Goal: Task Accomplishment & Management: Manage account settings

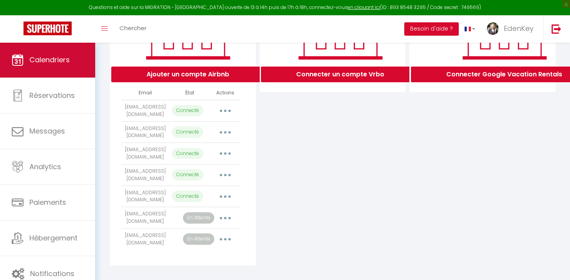
click at [75, 72] on link "Calendriers" at bounding box center [47, 59] width 95 height 35
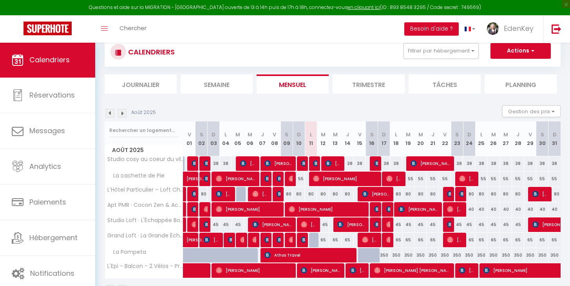
scroll to position [80, 0]
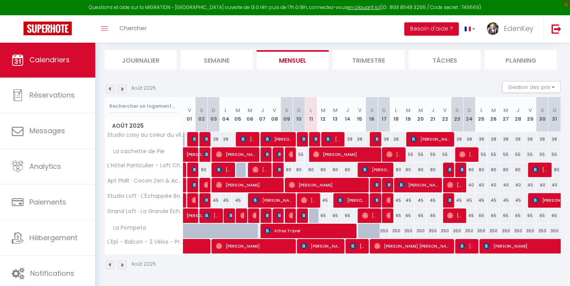
click at [311, 200] on span "[PERSON_NAME]" at bounding box center [309, 200] width 16 height 15
select select "OK"
select select "1"
select select "0"
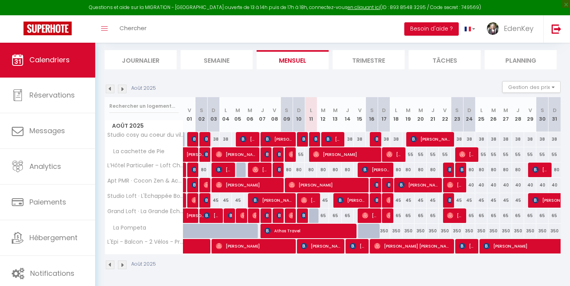
select select "1"
select select
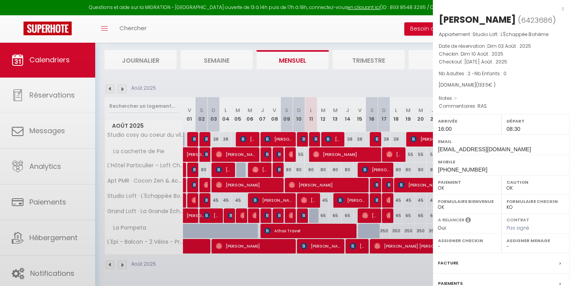
select select "45909"
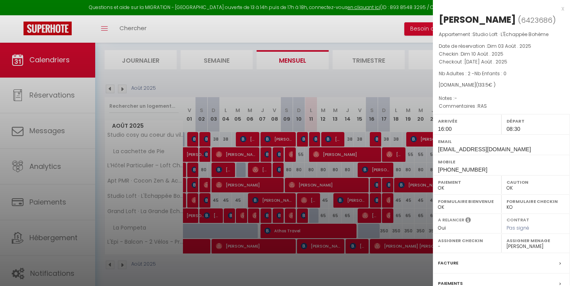
click at [325, 81] on div at bounding box center [285, 143] width 570 height 286
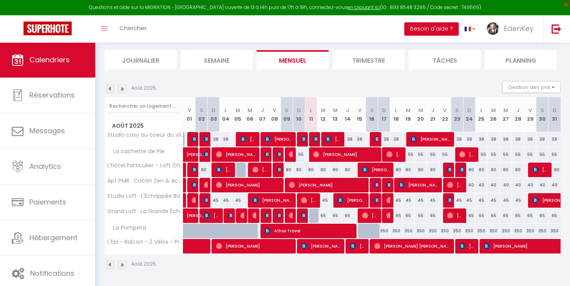
click at [304, 184] on span "[PERSON_NAME]" at bounding box center [327, 184] width 77 height 15
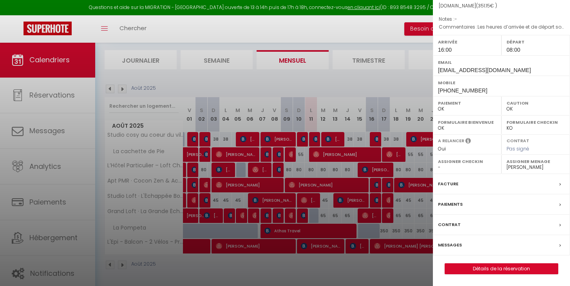
click at [474, 268] on link "Détails de la réservation" at bounding box center [501, 269] width 113 height 10
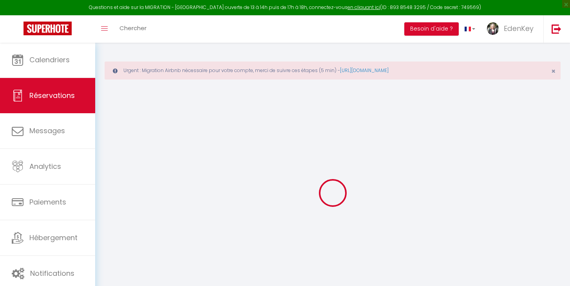
select select
checkbox input "false"
select select
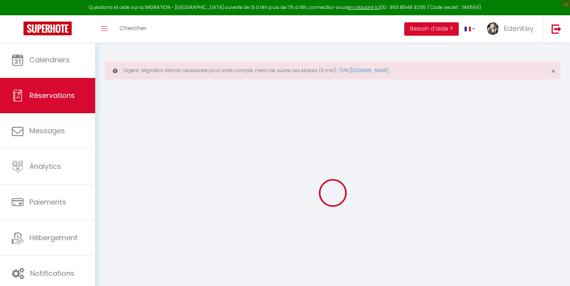
select select
checkbox input "false"
select select
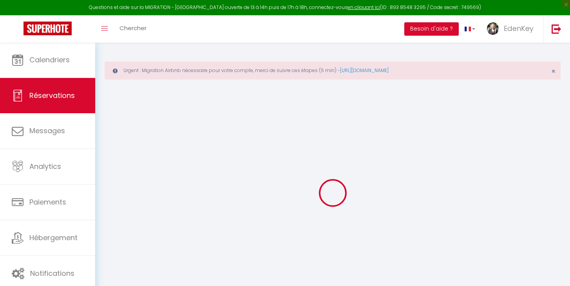
select select
checkbox input "false"
type textarea "Les heures d’arrivée et de départ sont approximatifs. Nous avons beaucoup de te…"
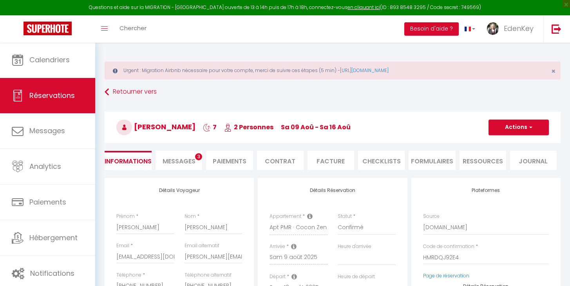
select select
type input "38"
type input "10.47"
select select
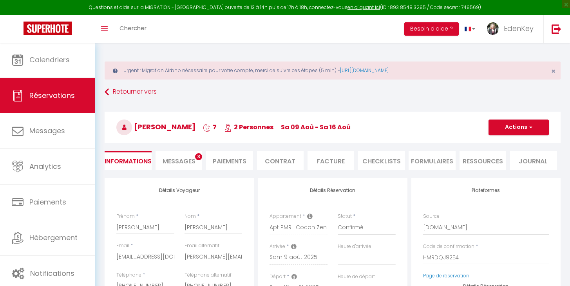
checkbox input "false"
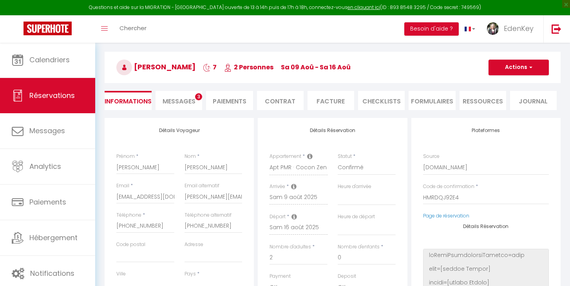
select select
checkbox input "false"
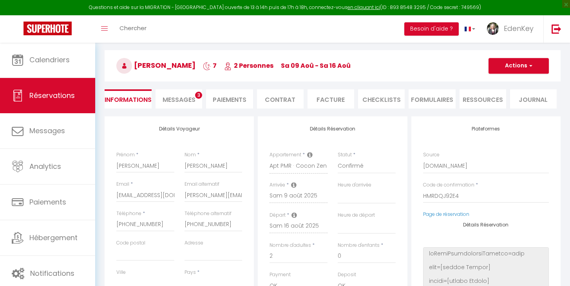
select select "16:00"
select select "08:00"
click at [205, 196] on input "[PERSON_NAME][EMAIL_ADDRESS][PERSON_NAME][DOMAIN_NAME]" at bounding box center [214, 195] width 58 height 14
click at [205, 194] on input "[PERSON_NAME][EMAIL_ADDRESS][PERSON_NAME][DOMAIN_NAME]" at bounding box center [214, 195] width 58 height 14
click at [141, 224] on input "[PHONE_NUMBER]" at bounding box center [145, 224] width 58 height 14
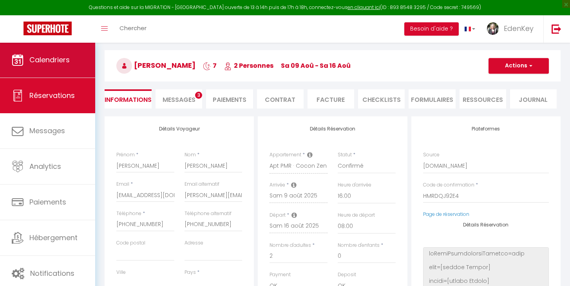
click at [58, 71] on link "Calendriers" at bounding box center [47, 59] width 95 height 35
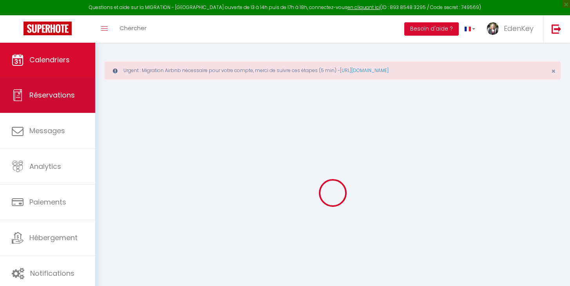
select select
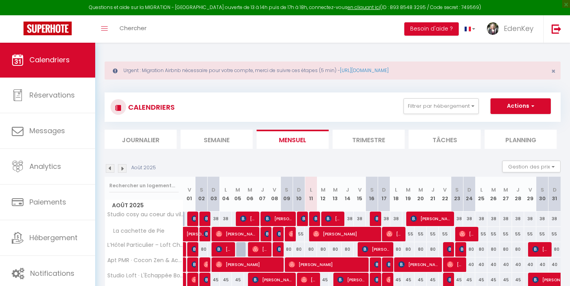
scroll to position [80, 0]
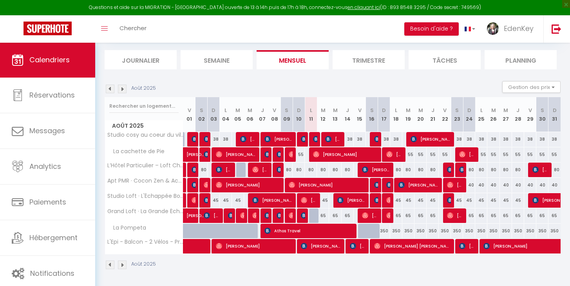
click at [312, 201] on span "[PERSON_NAME]" at bounding box center [309, 200] width 16 height 15
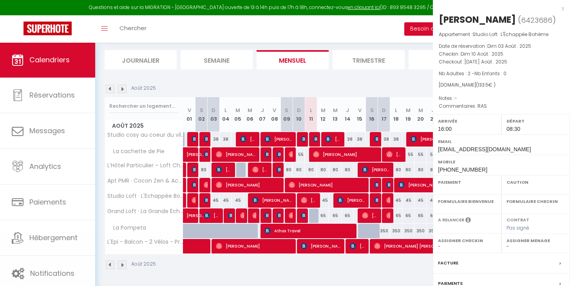
select select "OK"
select select "1"
select select "0"
select select "1"
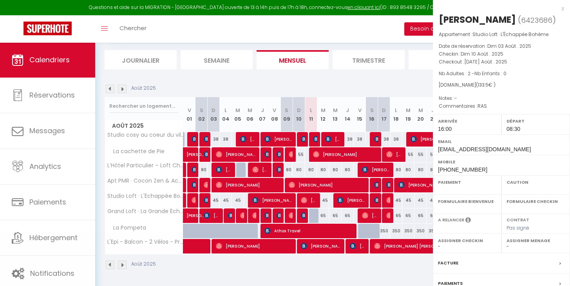
select select
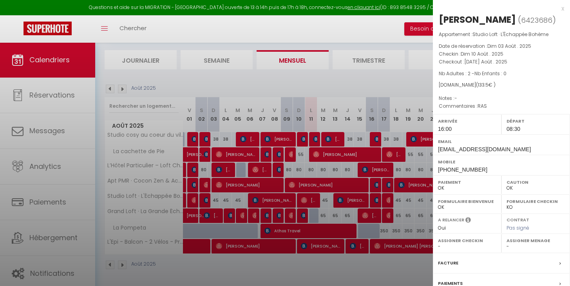
select select "45909"
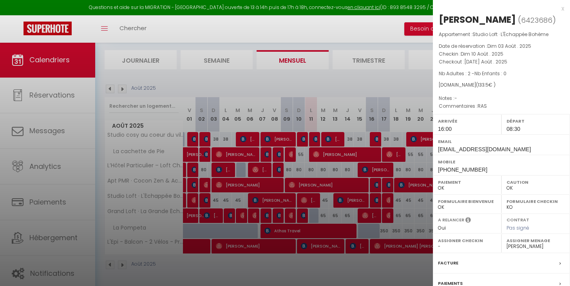
scroll to position [77, 0]
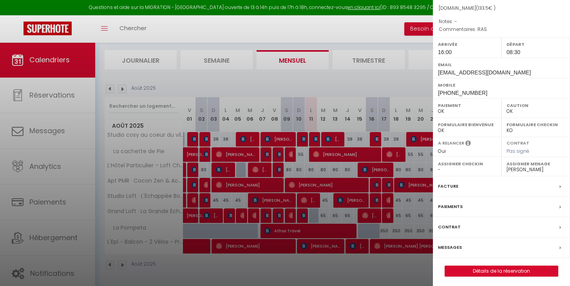
click at [455, 94] on span "[PHONE_NUMBER]" at bounding box center [462, 93] width 49 height 6
copy span "33631209819"
click at [260, 36] on div at bounding box center [285, 143] width 570 height 286
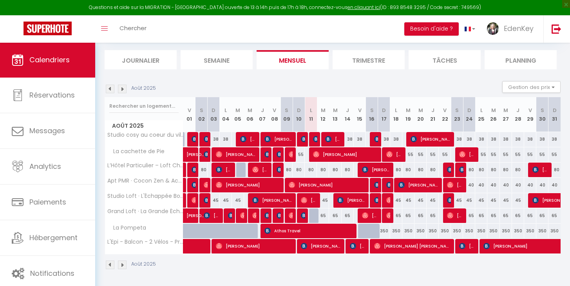
click at [226, 76] on section "Août 2025 Gestion des prix Nb Nuits minimum Règles Disponibilité Août 2025 V 01…" at bounding box center [333, 175] width 456 height 204
click at [125, 88] on img at bounding box center [122, 89] width 9 height 9
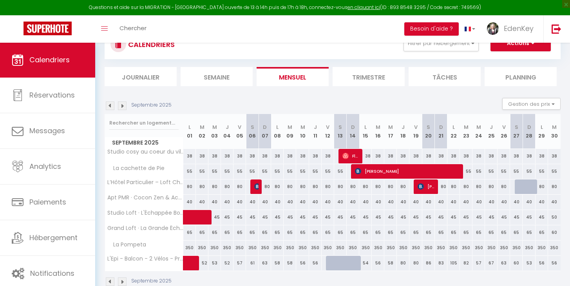
scroll to position [71, 0]
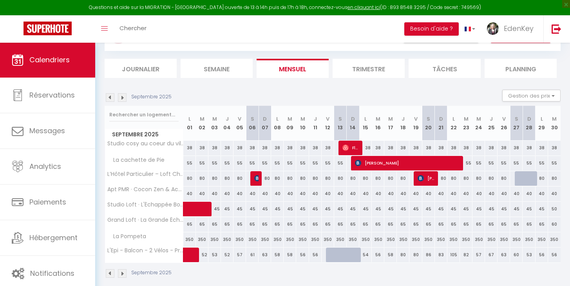
click at [111, 99] on img at bounding box center [110, 97] width 9 height 9
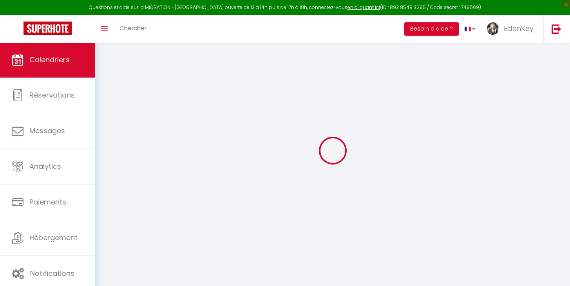
scroll to position [42, 0]
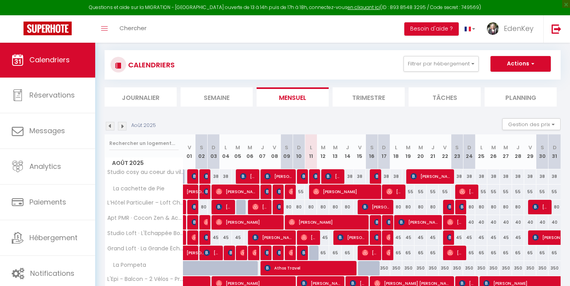
click at [393, 190] on span "[PERSON_NAME]" at bounding box center [394, 191] width 16 height 15
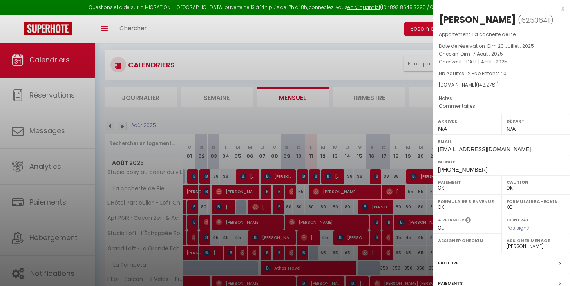
scroll to position [77, 0]
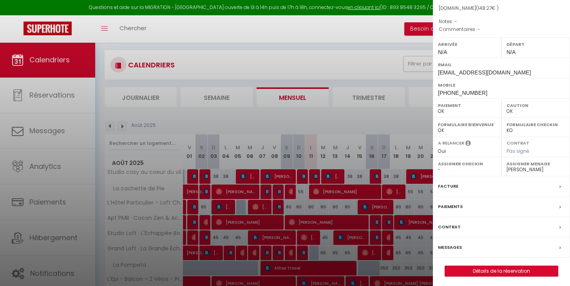
click at [465, 204] on div "Paiements" at bounding box center [501, 207] width 137 height 20
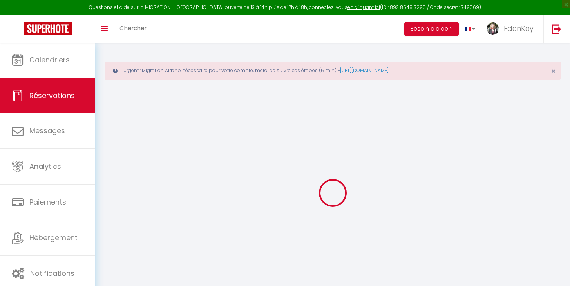
select select
checkbox input "false"
select select
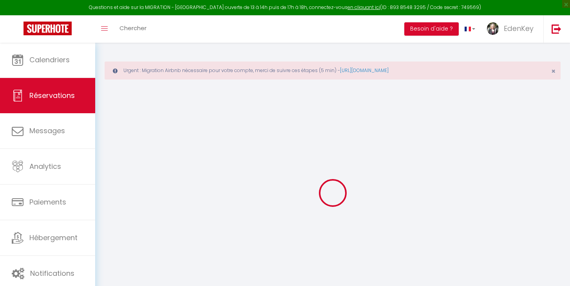
select select
checkbox input "false"
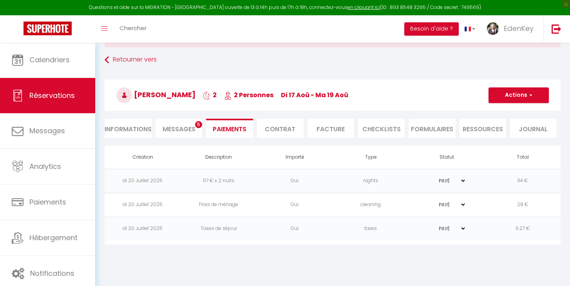
scroll to position [42, 0]
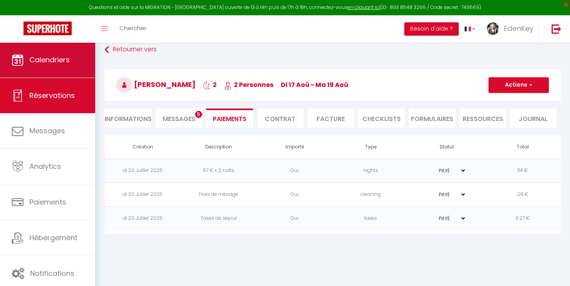
click at [53, 69] on link "Calendriers" at bounding box center [47, 59] width 95 height 35
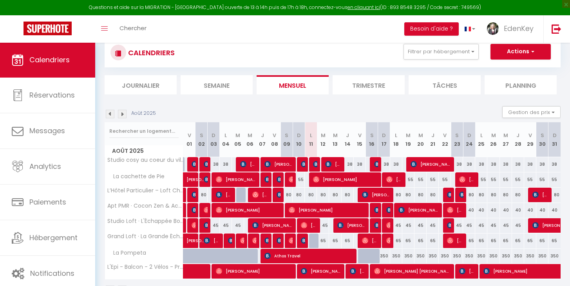
scroll to position [80, 0]
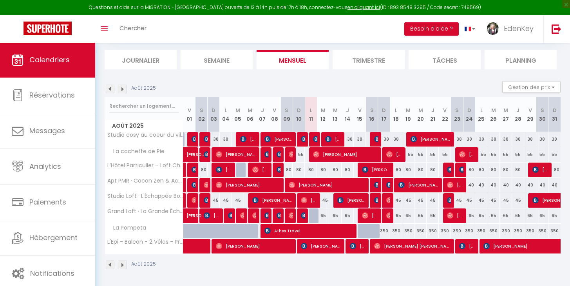
click at [121, 89] on img at bounding box center [122, 89] width 9 height 9
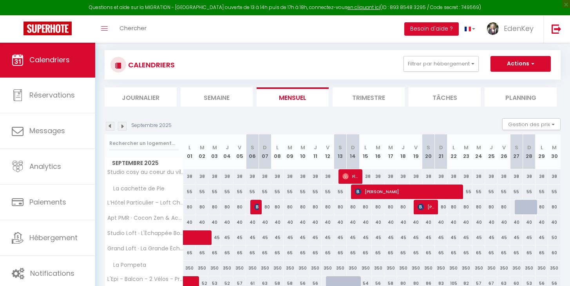
click at [121, 89] on li "Journalier" at bounding box center [141, 96] width 72 height 19
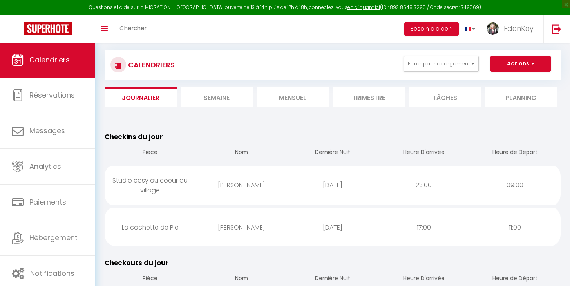
click at [310, 99] on li "Mensuel" at bounding box center [293, 96] width 72 height 19
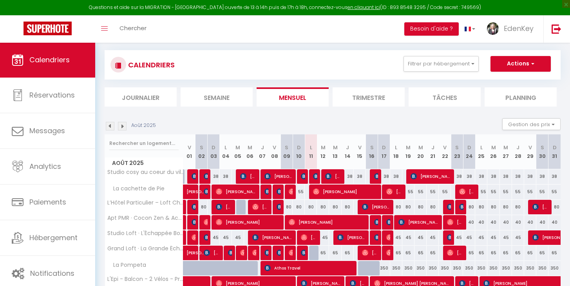
click at [119, 126] on img at bounding box center [122, 126] width 9 height 9
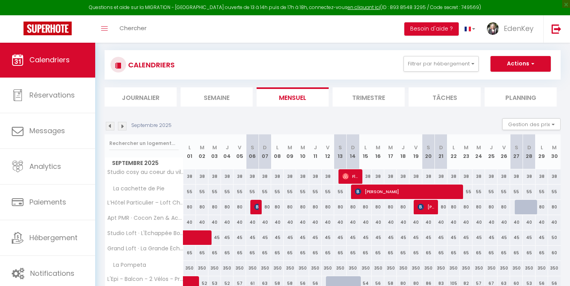
click at [121, 126] on img at bounding box center [122, 126] width 9 height 9
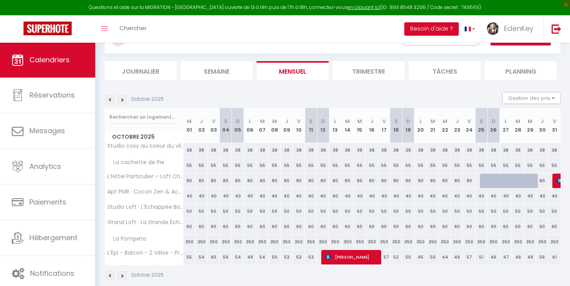
scroll to position [80, 0]
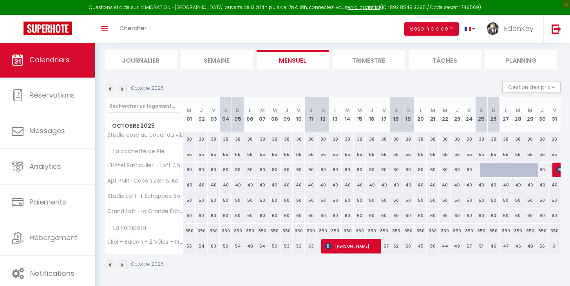
click at [312, 231] on div "350" at bounding box center [311, 231] width 12 height 14
type input "350"
type input "[PERSON_NAME] 11 Octobre 2025"
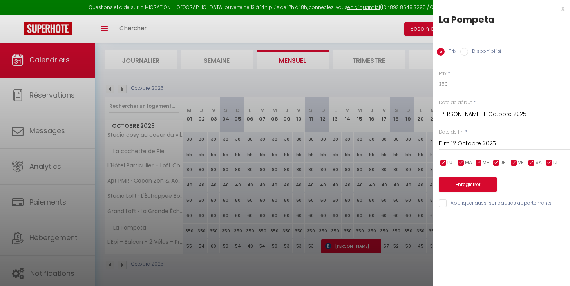
click at [462, 140] on input "Dim 12 Octobre 2025" at bounding box center [504, 144] width 131 height 10
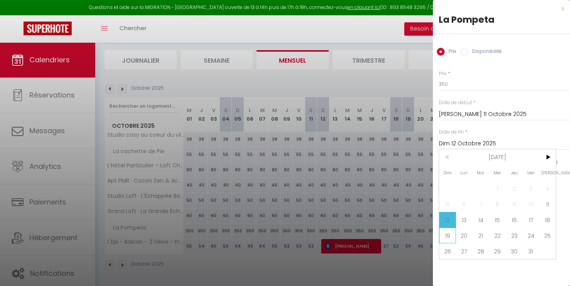
click at [447, 239] on span "19" at bounding box center [447, 236] width 17 height 16
type input "Dim 19 Octobre 2025"
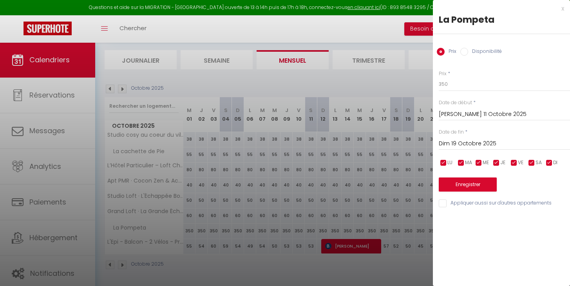
click at [451, 113] on input "[PERSON_NAME] 11 Octobre 2025" at bounding box center [504, 114] width 131 height 10
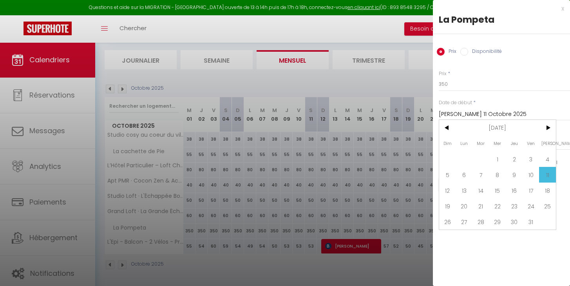
click at [451, 113] on input "[PERSON_NAME] 11 Octobre 2025" at bounding box center [504, 114] width 131 height 10
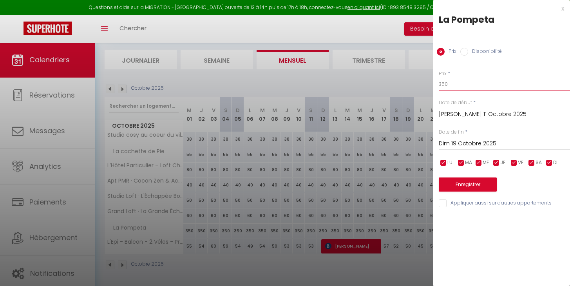
click at [455, 83] on input "350" at bounding box center [504, 84] width 131 height 14
click at [483, 52] on label "Disponibilité" at bounding box center [485, 52] width 34 height 9
click at [468, 52] on input "Disponibilité" at bounding box center [464, 52] width 8 height 8
radio input "true"
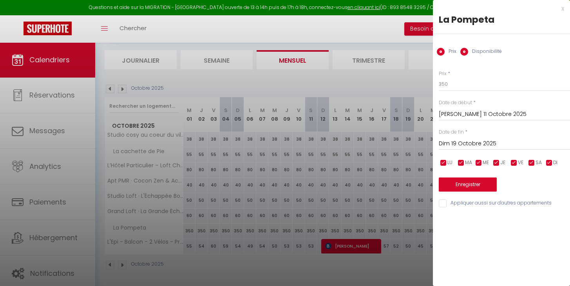
radio input "false"
select select "0"
click at [476, 182] on button "Enregistrer" at bounding box center [468, 185] width 58 height 14
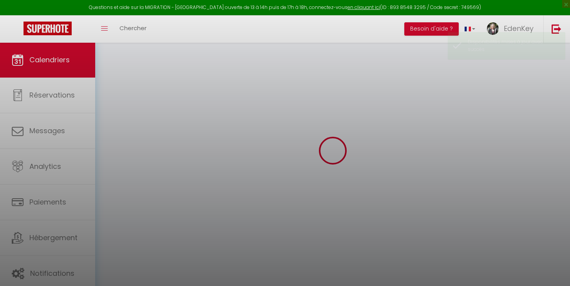
scroll to position [42, 0]
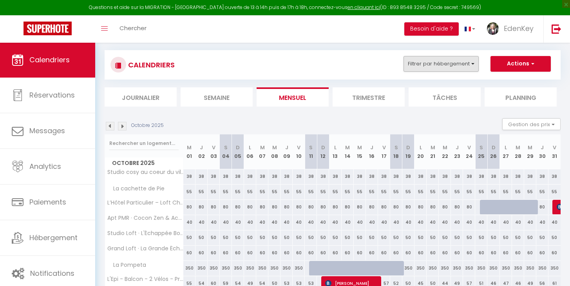
click at [422, 62] on button "Filtrer par hébergement" at bounding box center [441, 64] width 75 height 16
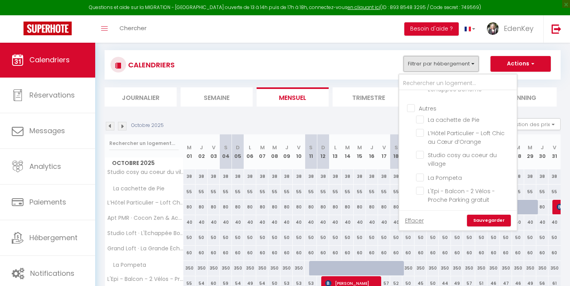
scroll to position [80, 0]
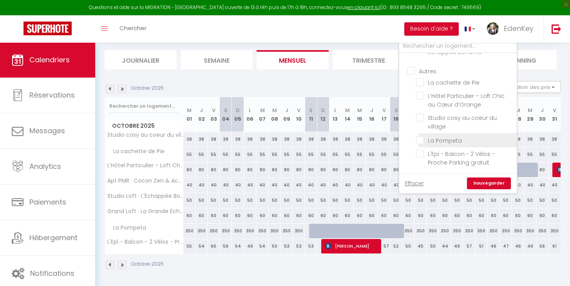
click at [425, 137] on input "La Pompeta" at bounding box center [465, 140] width 98 height 8
checkbox input "true"
checkbox input "false"
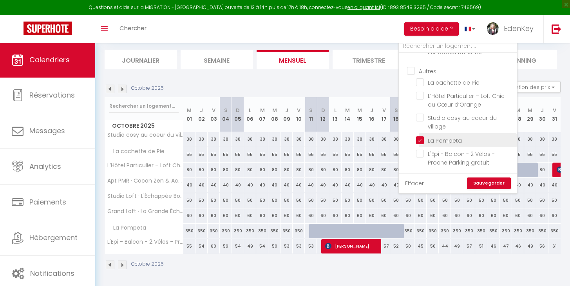
checkbox input "false"
click at [484, 181] on link "Sauvegarder" at bounding box center [489, 183] width 44 height 12
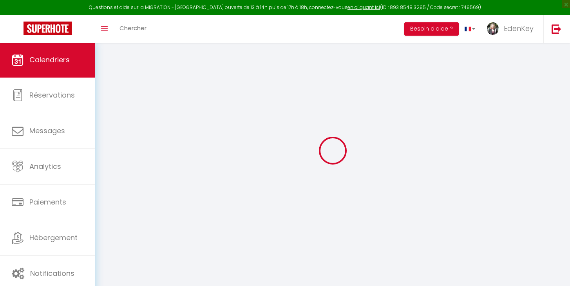
scroll to position [42, 0]
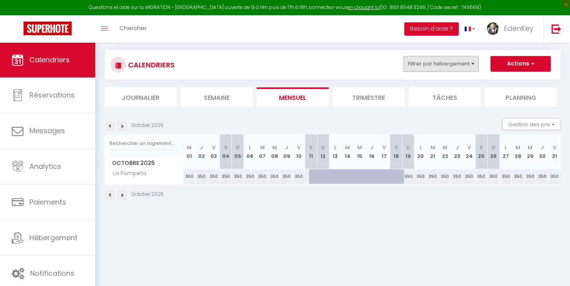
click at [447, 60] on button "Filtrer par hébergement" at bounding box center [441, 64] width 75 height 16
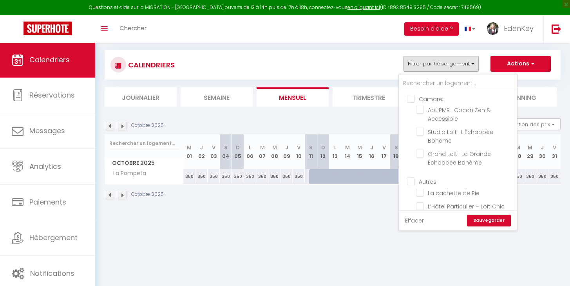
click at [416, 98] on input "Camaret" at bounding box center [466, 98] width 118 height 8
checkbox input "true"
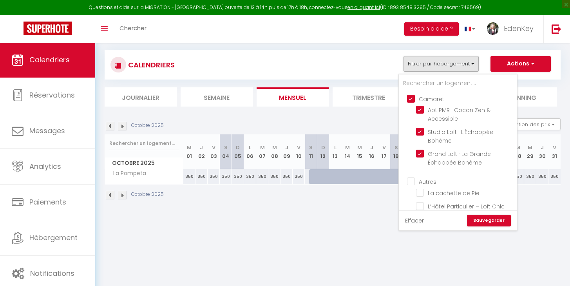
checkbox input "false"
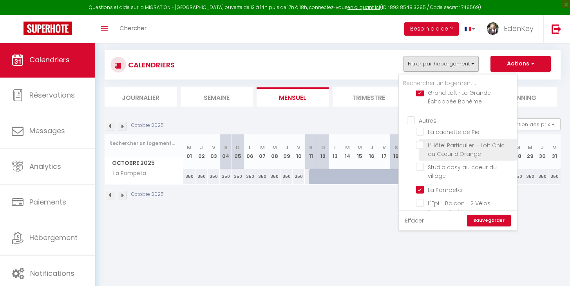
scroll to position [79, 0]
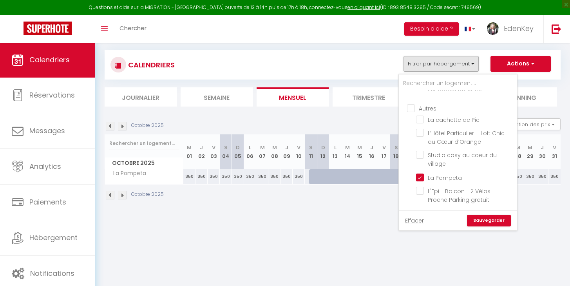
click at [415, 104] on input "Autres" at bounding box center [466, 108] width 118 height 8
checkbox input "true"
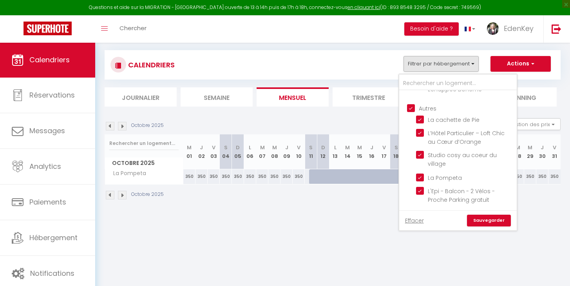
checkbox input "true"
click at [479, 221] on link "Sauvegarder" at bounding box center [489, 221] width 44 height 12
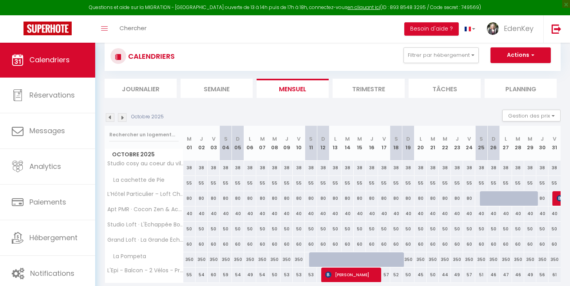
scroll to position [69, 0]
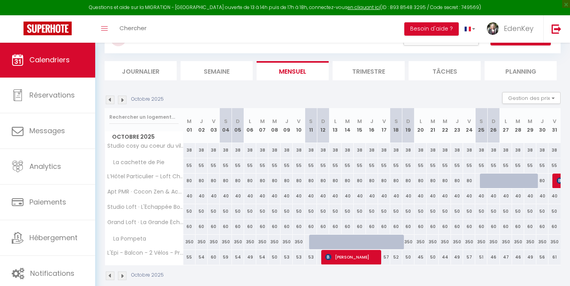
click at [110, 100] on img at bounding box center [110, 100] width 9 height 9
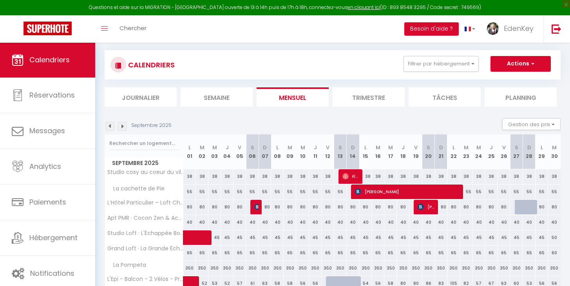
click at [109, 125] on img at bounding box center [110, 126] width 9 height 9
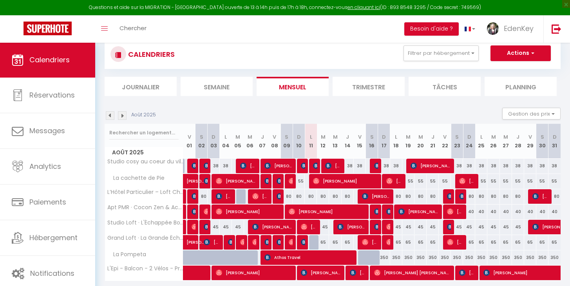
scroll to position [80, 0]
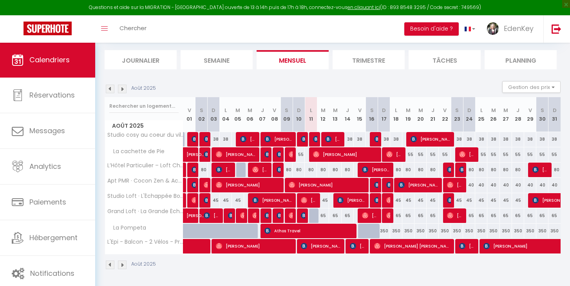
click at [123, 89] on img at bounding box center [122, 89] width 9 height 9
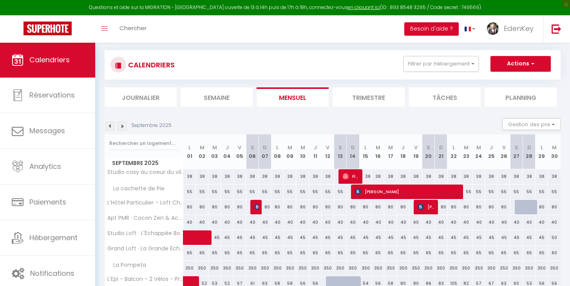
click at [120, 128] on img at bounding box center [122, 126] width 9 height 9
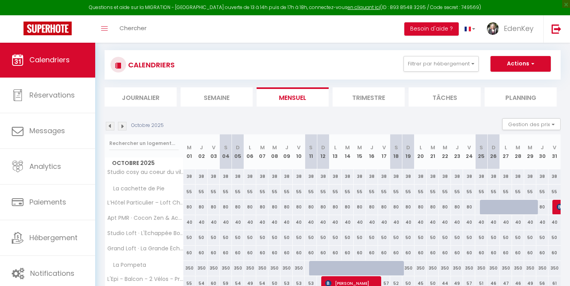
scroll to position [80, 0]
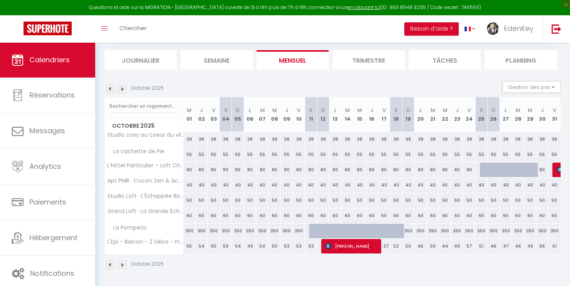
click at [396, 232] on div at bounding box center [401, 235] width 12 height 15
select select "1"
type input "[PERSON_NAME] 18 Octobre 2025"
type input "Dim 19 Octobre 2025"
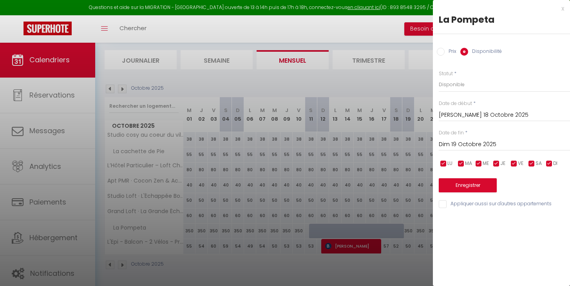
click at [471, 185] on button "Enregistrer" at bounding box center [468, 185] width 58 height 14
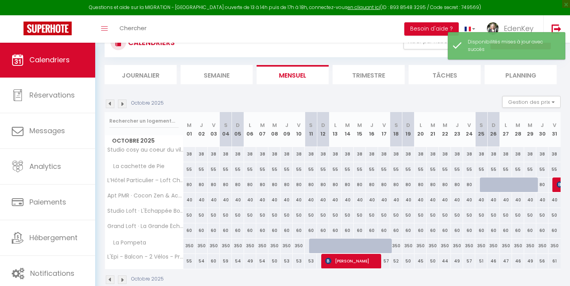
scroll to position [66, 0]
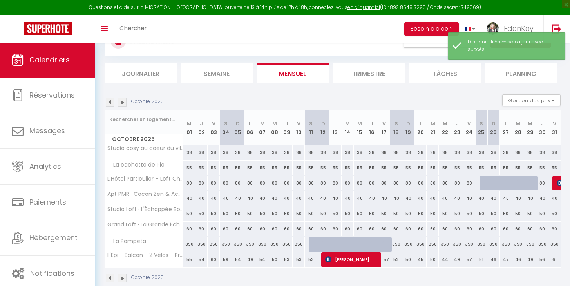
click at [331, 245] on div at bounding box center [335, 244] width 12 height 15
select select "1"
type input "Lun 13 Octobre 2025"
type input "[DATE] Octobre 2025"
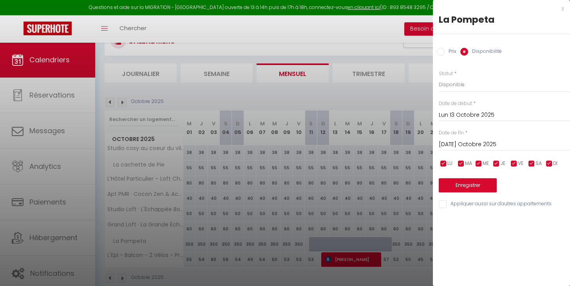
click at [457, 116] on input "Lun 13 Octobre 2025" at bounding box center [504, 115] width 131 height 10
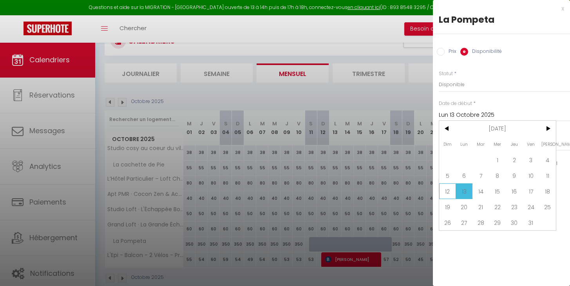
click at [447, 194] on span "12" at bounding box center [447, 191] width 17 height 16
type input "Dim 12 Octobre 2025"
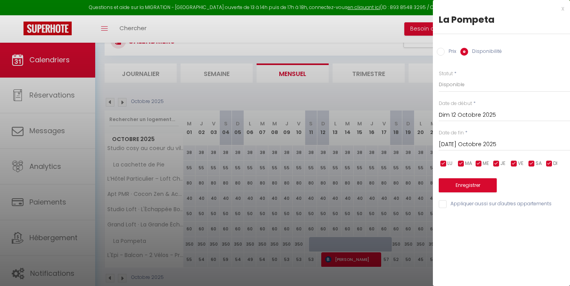
click at [470, 145] on input "[DATE] Octobre 2025" at bounding box center [504, 144] width 131 height 10
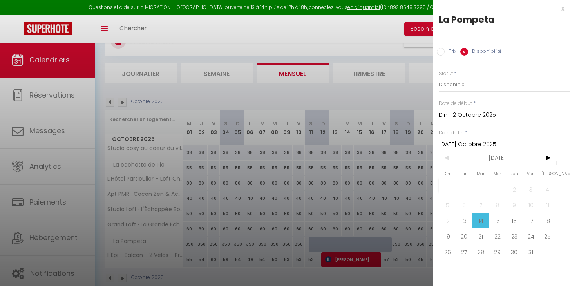
click at [552, 219] on span "18" at bounding box center [547, 221] width 17 height 16
type input "[PERSON_NAME] 18 Octobre 2025"
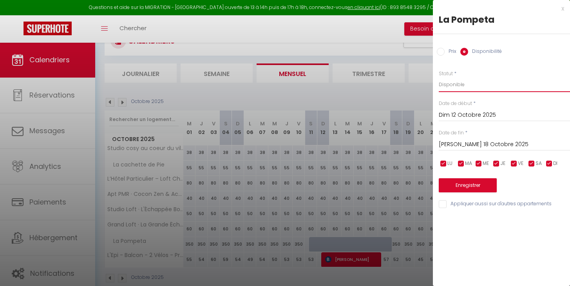
select select "0"
click at [478, 182] on button "Enregistrer" at bounding box center [468, 185] width 58 height 14
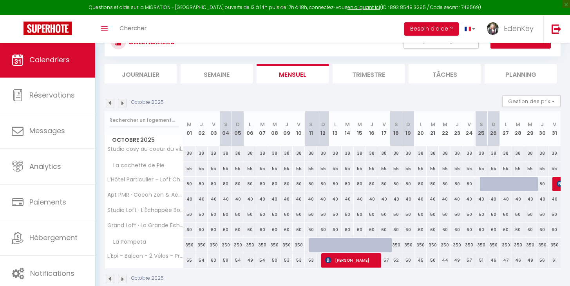
scroll to position [0, 0]
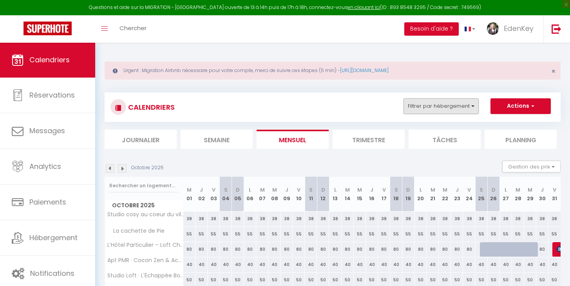
click at [457, 110] on button "Filtrer par hébergement" at bounding box center [441, 106] width 75 height 16
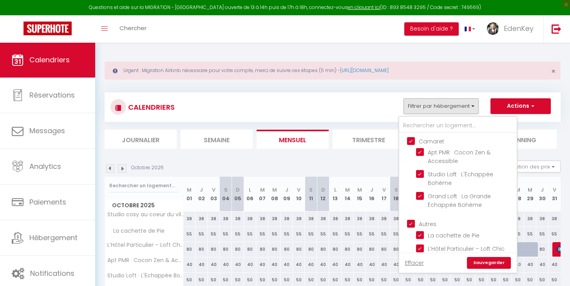
click at [414, 142] on input "Camaret" at bounding box center [466, 141] width 118 height 8
checkbox input "false"
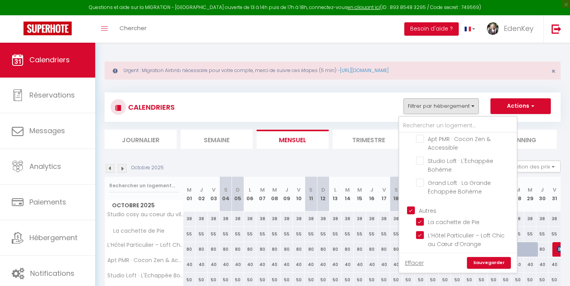
click at [415, 208] on input "Autres" at bounding box center [466, 210] width 118 height 8
checkbox input "false"
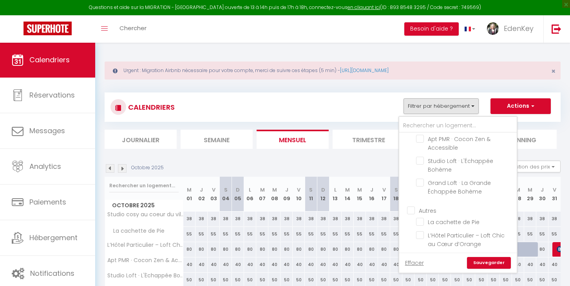
checkbox input "false"
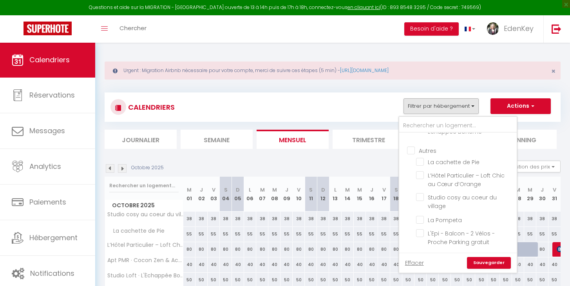
scroll to position [57, 0]
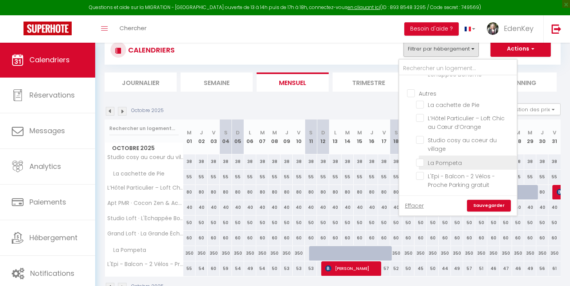
click at [424, 158] on input "La Pompeta" at bounding box center [465, 162] width 98 height 8
checkbox input "true"
click at [483, 202] on link "Sauvegarder" at bounding box center [489, 206] width 44 height 12
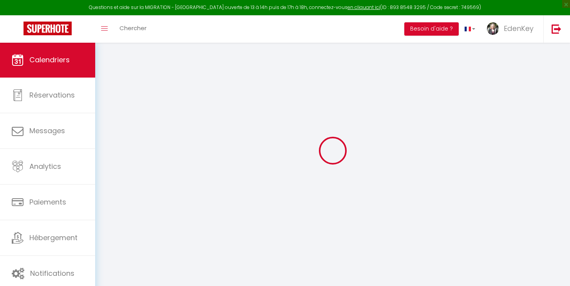
scroll to position [42, 0]
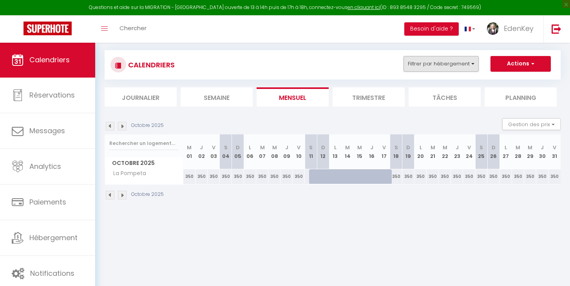
click at [443, 67] on button "Filtrer par hébergement" at bounding box center [441, 64] width 75 height 16
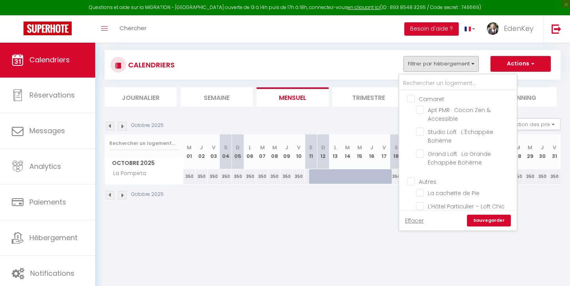
click at [411, 98] on input "Camaret" at bounding box center [466, 98] width 118 height 8
checkbox input "true"
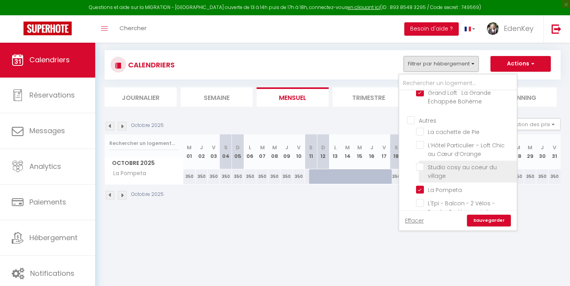
scroll to position [79, 0]
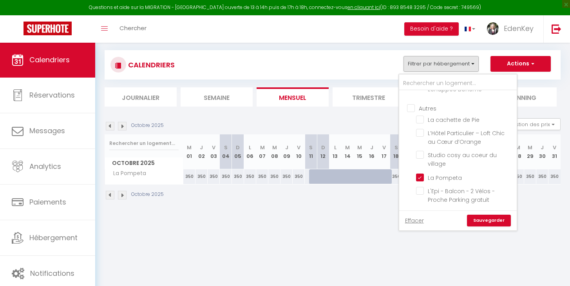
click at [413, 104] on input "Autres" at bounding box center [466, 108] width 118 height 8
checkbox input "true"
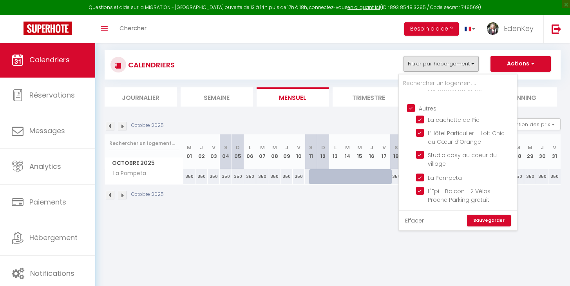
checkbox input "true"
click at [493, 220] on link "Sauvegarder" at bounding box center [489, 221] width 44 height 12
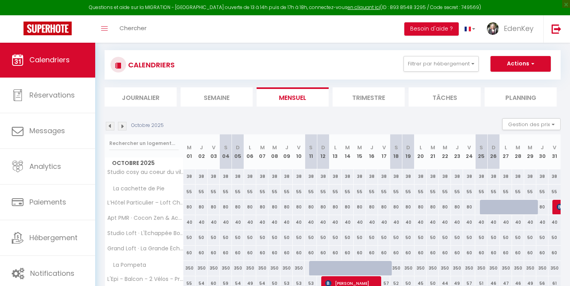
click at [110, 126] on img at bounding box center [110, 126] width 9 height 9
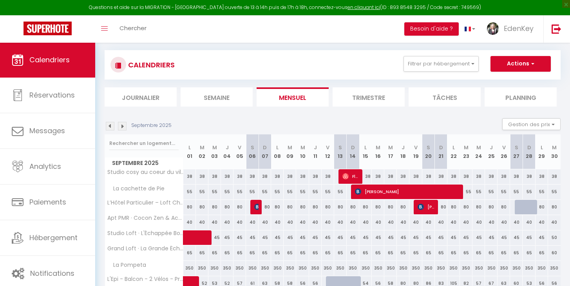
click at [110, 126] on img at bounding box center [110, 126] width 9 height 9
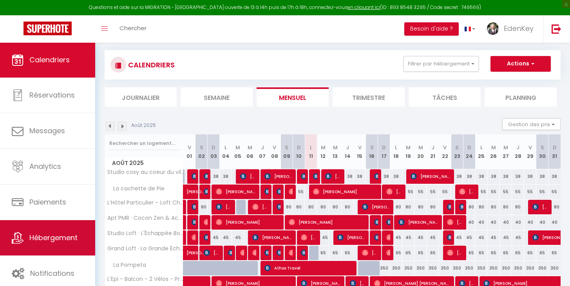
click at [62, 241] on span "Hébergement" at bounding box center [53, 238] width 48 height 10
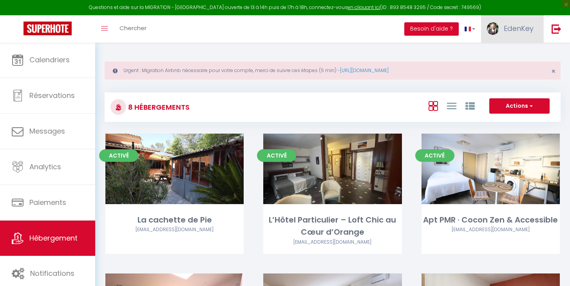
click at [512, 34] on link "EdenKey" at bounding box center [512, 28] width 62 height 27
click at [505, 53] on link "Paramètres" at bounding box center [512, 54] width 58 height 13
select select "fr"
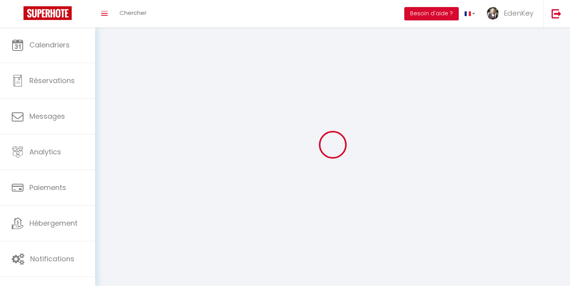
type input "EdenKey"
type input "Conciergerie"
type input "0679656747"
type input "[STREET_ADDRESS]"
type input "84290"
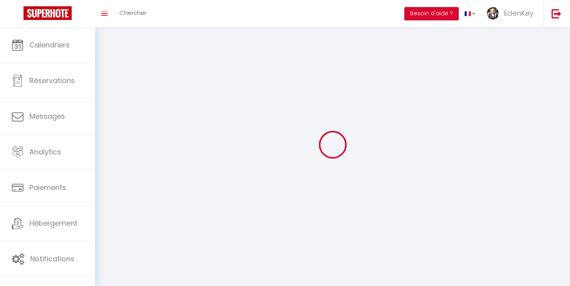
type input "Sainte [PERSON_NAME] Les Vignes"
type input "hjaV2hmOwEpKIGVxipyDD1KAQ"
type input "oVZ7rXEJYVBlD1zuctrHdSq8o"
type input "[URL][DOMAIN_NAME]"
type input "hjaV2hmOwEpKIGVxipyDD1KAQ"
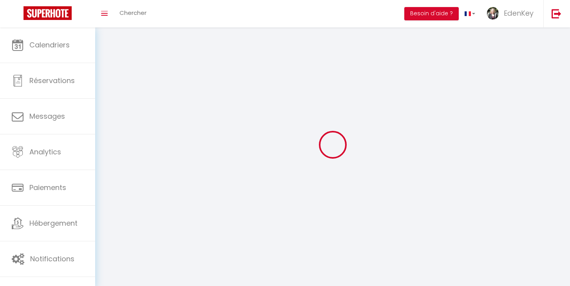
type input "oVZ7rXEJYVBlD1zuctrHdSq8o"
type input "[URL][DOMAIN_NAME]"
select select "1"
select select "28"
select select "fr"
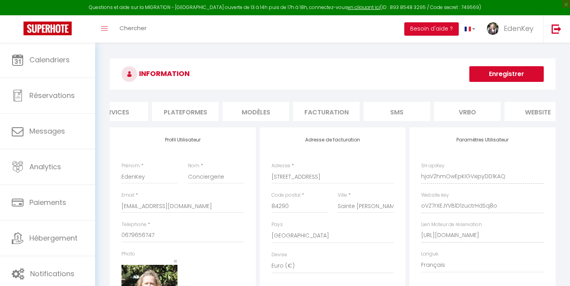
scroll to position [0, 109]
click at [528, 111] on li "website" at bounding box center [528, 111] width 67 height 19
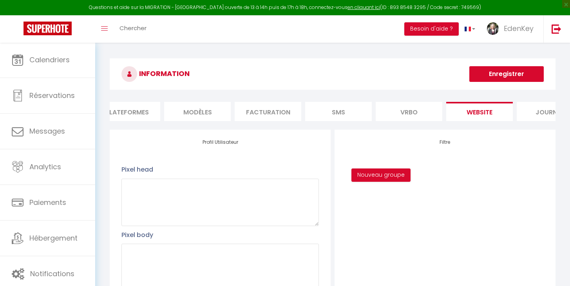
scroll to position [0, 162]
click at [534, 114] on li "Journal" at bounding box center [545, 111] width 67 height 19
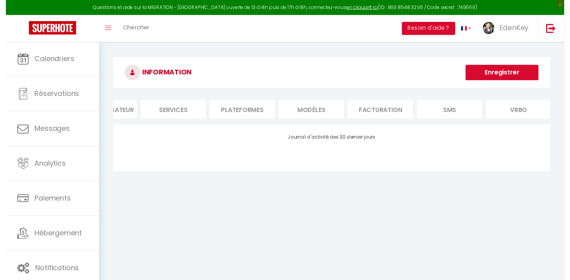
scroll to position [0, 38]
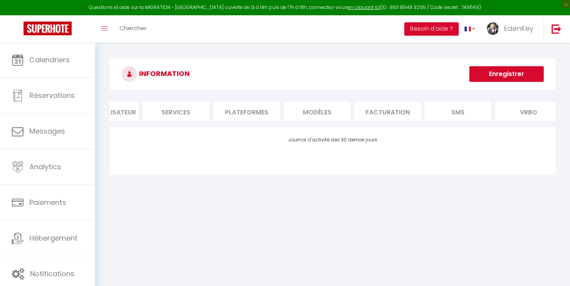
click at [266, 109] on li "Plateformes" at bounding box center [246, 111] width 67 height 19
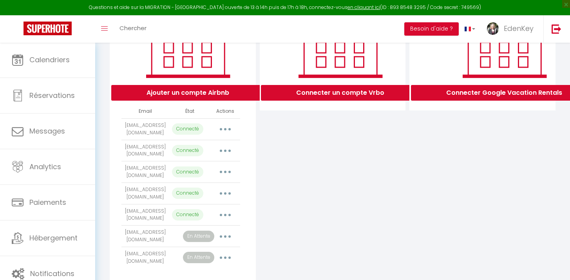
scroll to position [133, 0]
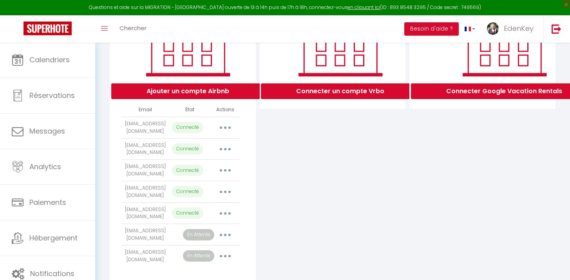
click at [226, 234] on icon "button" at bounding box center [225, 235] width 2 height 2
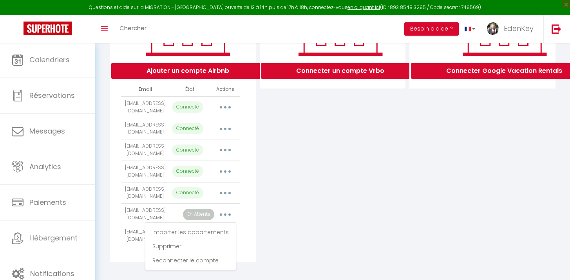
scroll to position [155, 0]
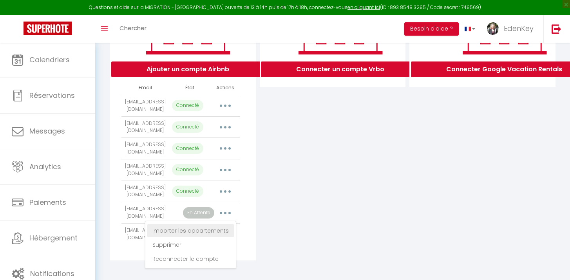
click at [214, 229] on link "Importer les appartements" at bounding box center [190, 230] width 87 height 13
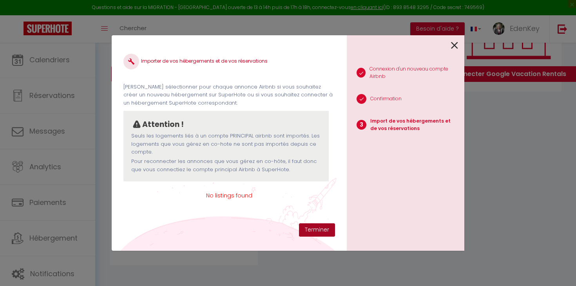
click at [320, 230] on button "Terminer" at bounding box center [317, 229] width 36 height 13
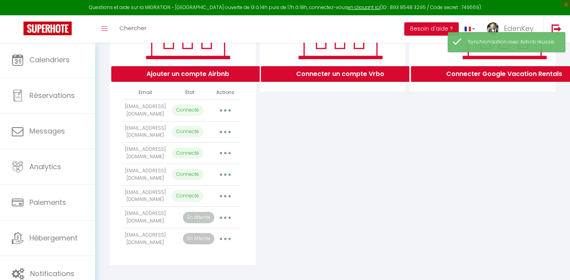
click at [230, 218] on button "button" at bounding box center [225, 217] width 22 height 13
click at [218, 264] on link "Reconnecter le compte" at bounding box center [190, 263] width 87 height 13
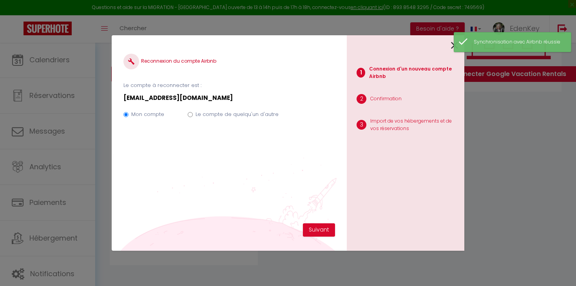
click at [450, 46] on div at bounding box center [402, 44] width 111 height 18
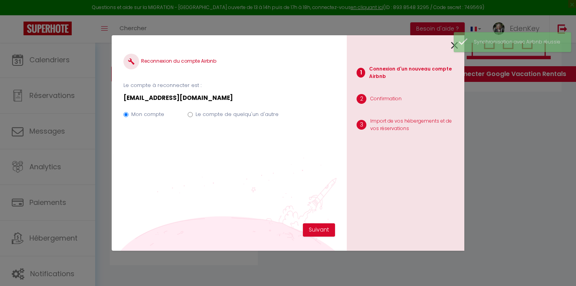
click at [453, 47] on icon at bounding box center [454, 46] width 7 height 12
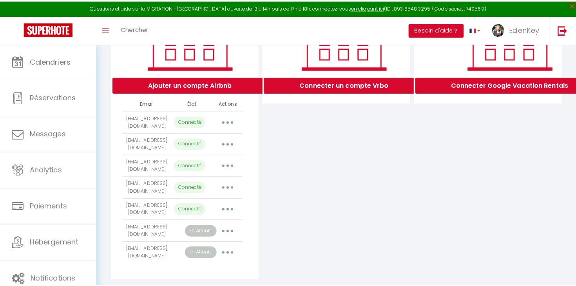
scroll to position [139, 0]
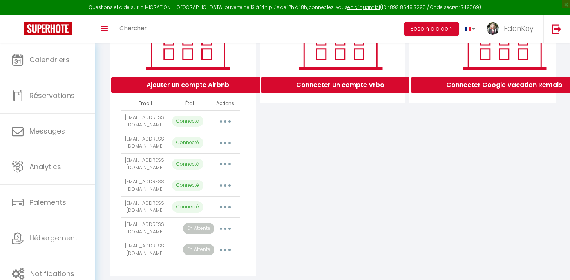
click at [217, 93] on button "Ajouter un compte Airbnb" at bounding box center [187, 85] width 153 height 16
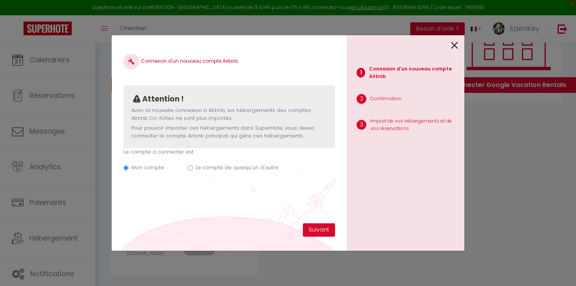
click at [242, 167] on label "Le compte de quelqu'un d'autre" at bounding box center [237, 168] width 83 height 8
click at [193, 167] on input "Le compte de quelqu'un d'autre" at bounding box center [190, 167] width 5 height 5
radio input "true"
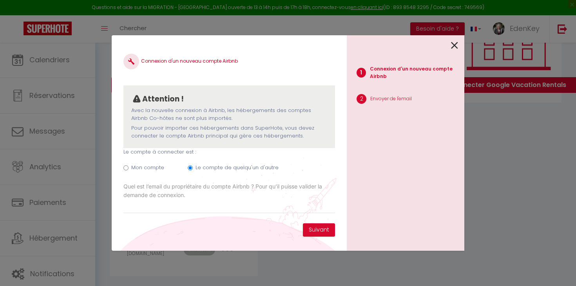
click at [137, 164] on label "Mon compte" at bounding box center [147, 168] width 33 height 8
click at [129, 165] on input "Mon compte" at bounding box center [125, 167] width 5 height 5
radio input "true"
radio input "false"
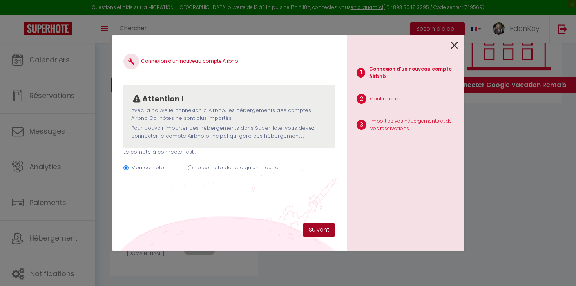
click at [319, 230] on button "Suivant" at bounding box center [319, 229] width 32 height 13
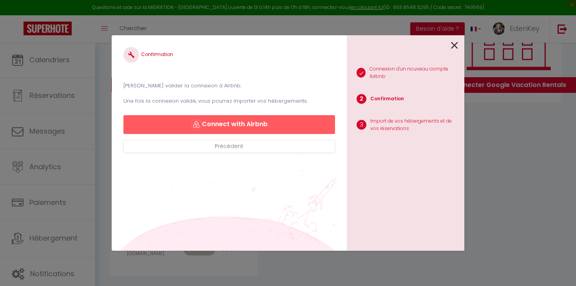
click at [239, 125] on button "Connect with Airbnb" at bounding box center [229, 124] width 212 height 19
click at [285, 126] on button "Connect with Airbnb" at bounding box center [229, 124] width 212 height 19
